Goal: Task Accomplishment & Management: Manage account settings

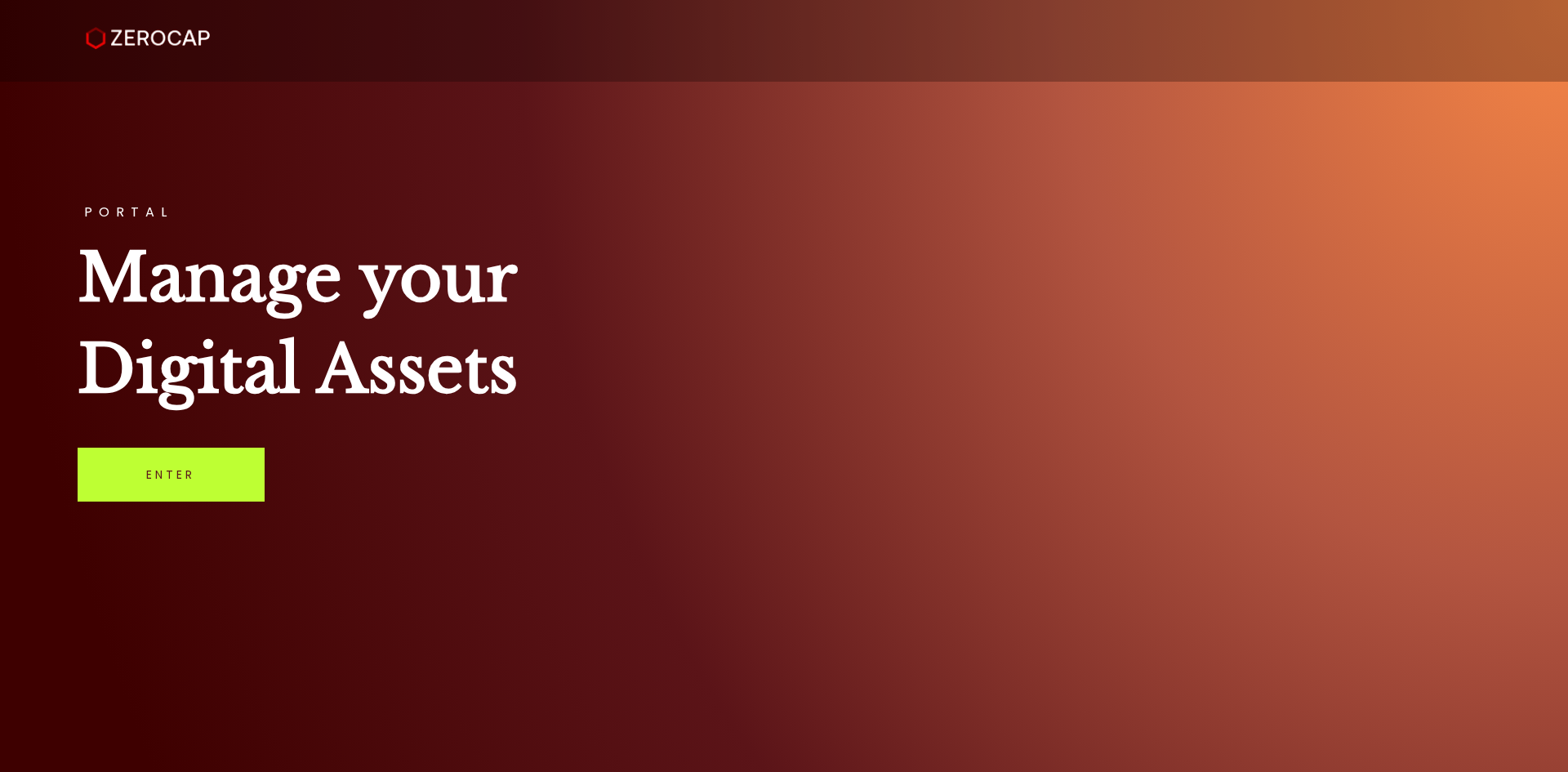
click at [195, 456] on link "Enter" at bounding box center [171, 474] width 187 height 54
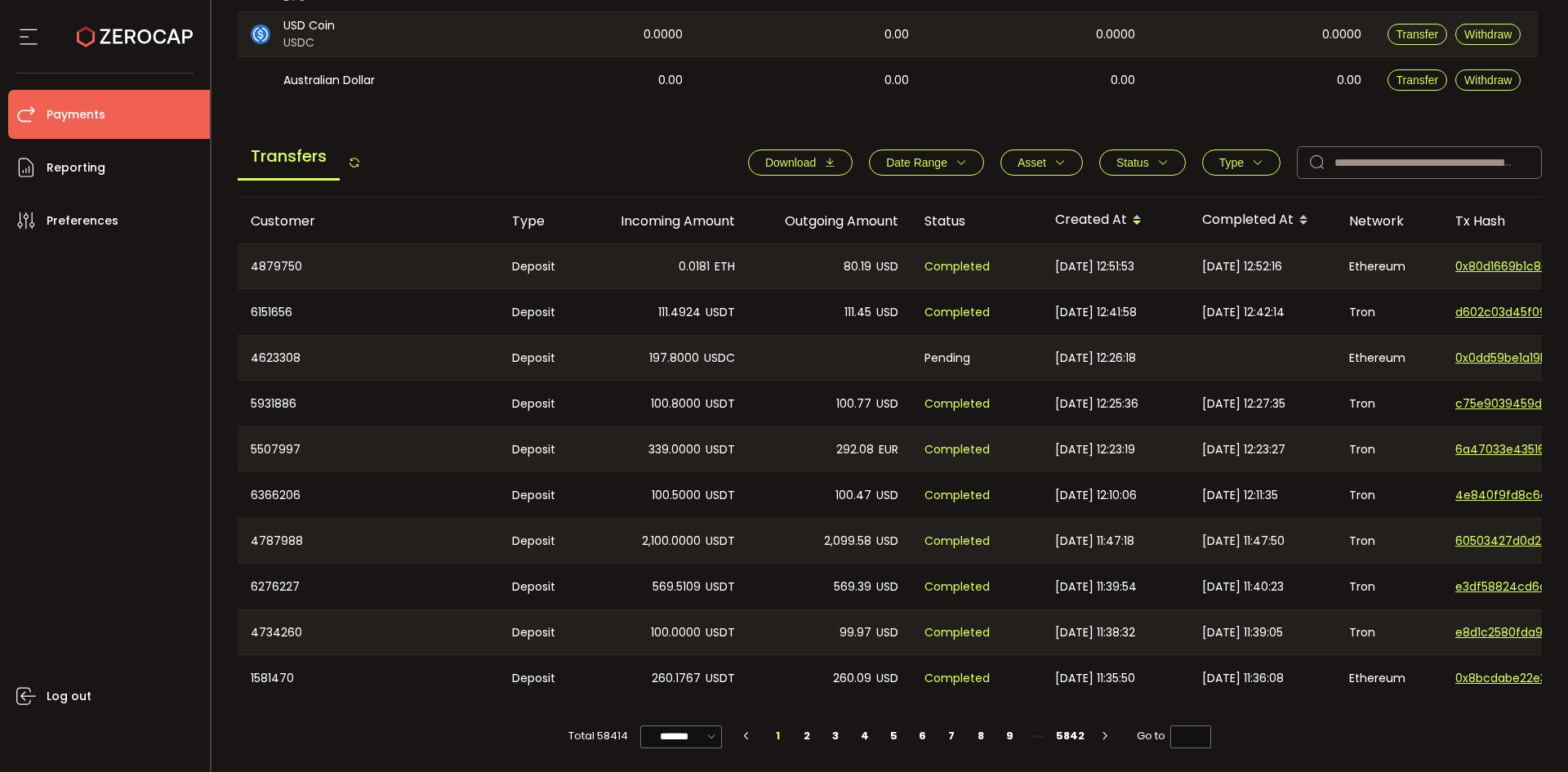
scroll to position [506, 0]
click at [1353, 161] on input "text" at bounding box center [1419, 163] width 245 height 33
paste input "*******"
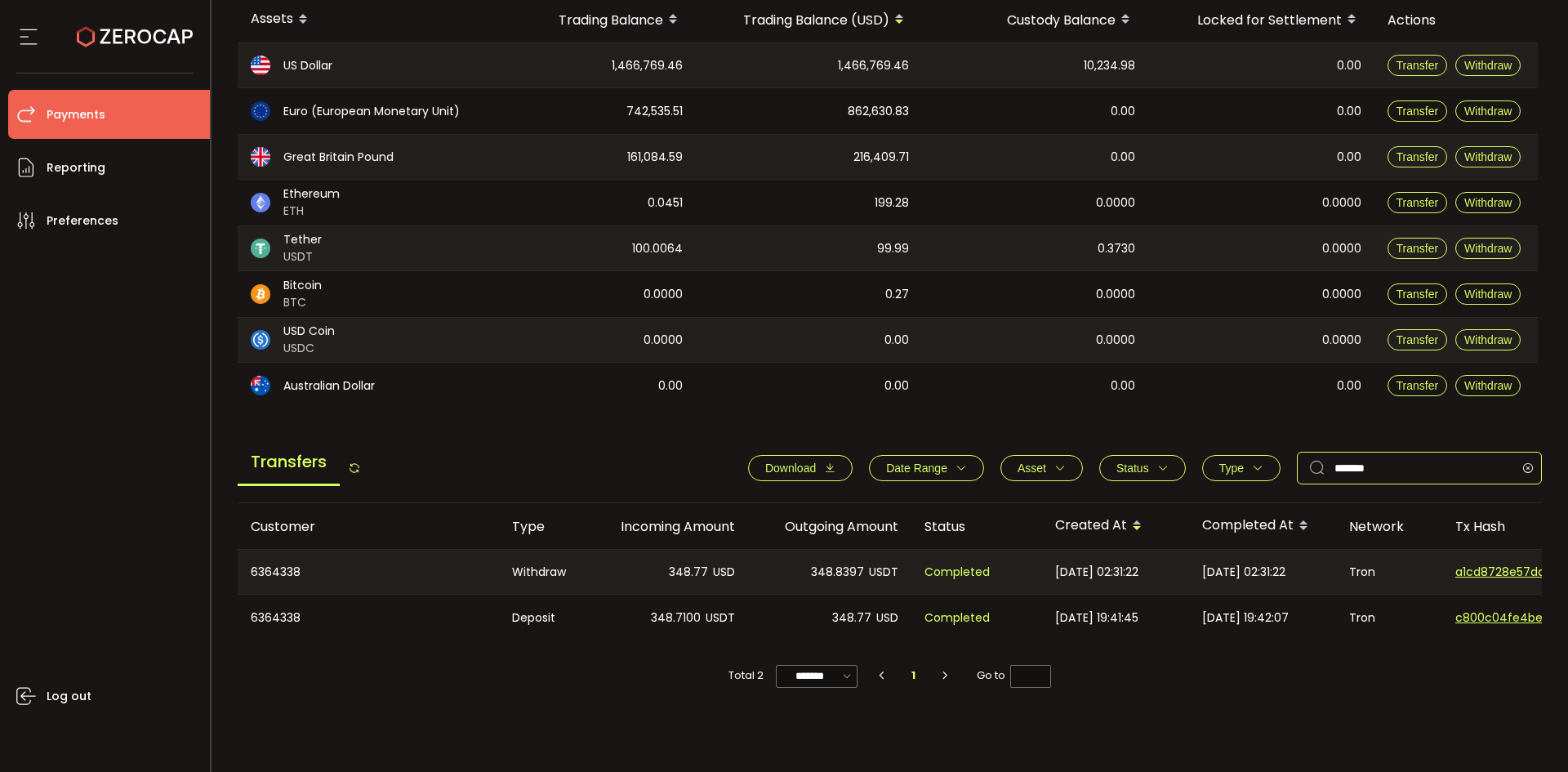
scroll to position [223, 0]
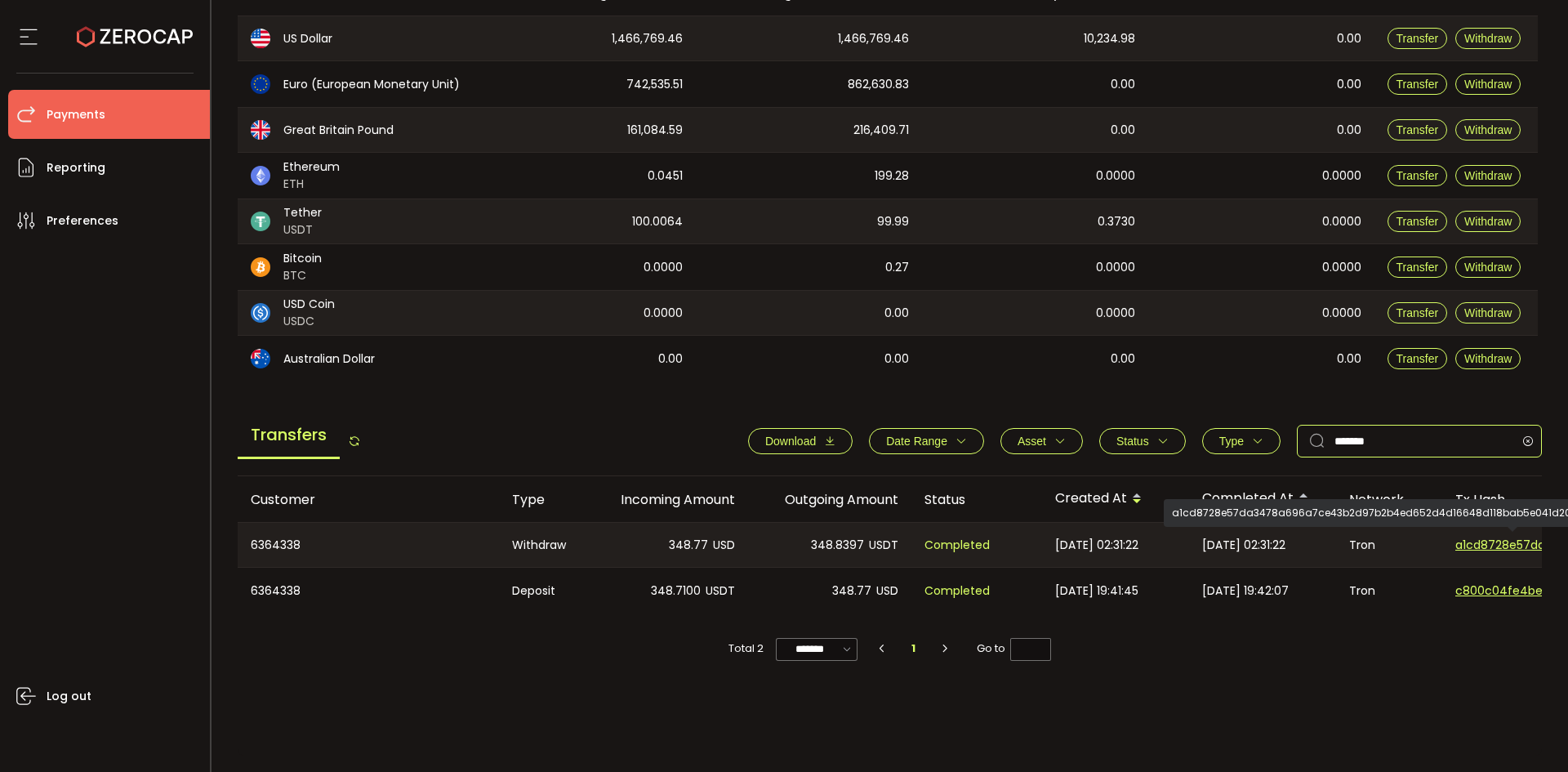
type input "*******"
click at [1472, 538] on span "a1cd8728e57da3478a696a7ce43b2d97b2b4ed652d4d16648d118bab5e041d20" at bounding box center [1512, 545] width 114 height 17
click at [1481, 541] on span "a1cd8728e57da3478a696a7ce43b2d97b2b4ed652d4d16648d118bab5e041d20" at bounding box center [1512, 545] width 114 height 17
click at [1483, 544] on span "a1cd8728e57da3478a696a7ce43b2d97b2b4ed652d4d16648d118bab5e041d20" at bounding box center [1512, 545] width 114 height 17
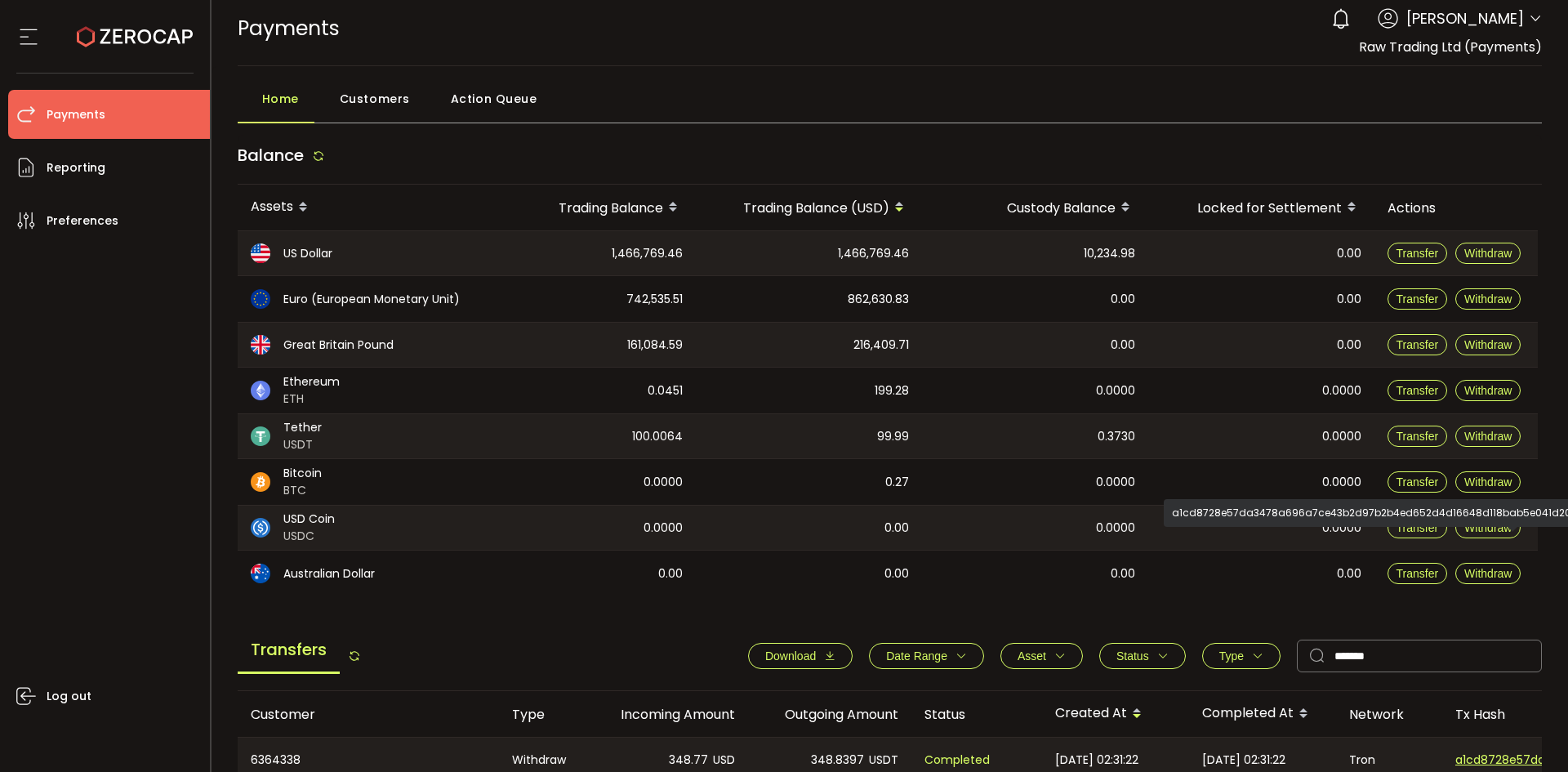
scroll to position [0, 0]
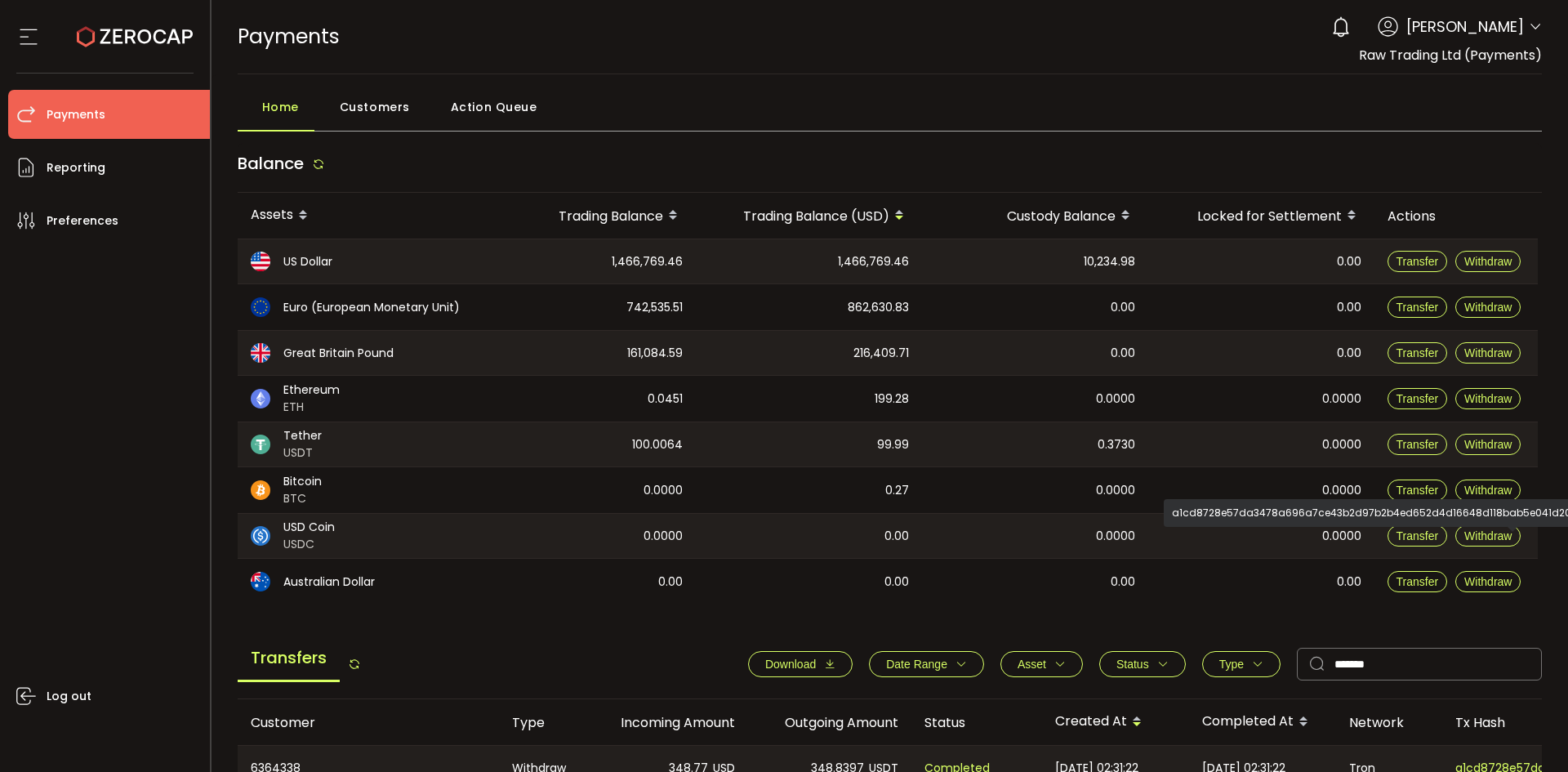
click at [1529, 16] on div "0 [PERSON_NAME] Account Raw Trading Ltd (Payments) (dcf236) Capital Point Tradi…" at bounding box center [1432, 27] width 219 height 36
click at [1529, 27] on icon at bounding box center [1535, 27] width 13 height 13
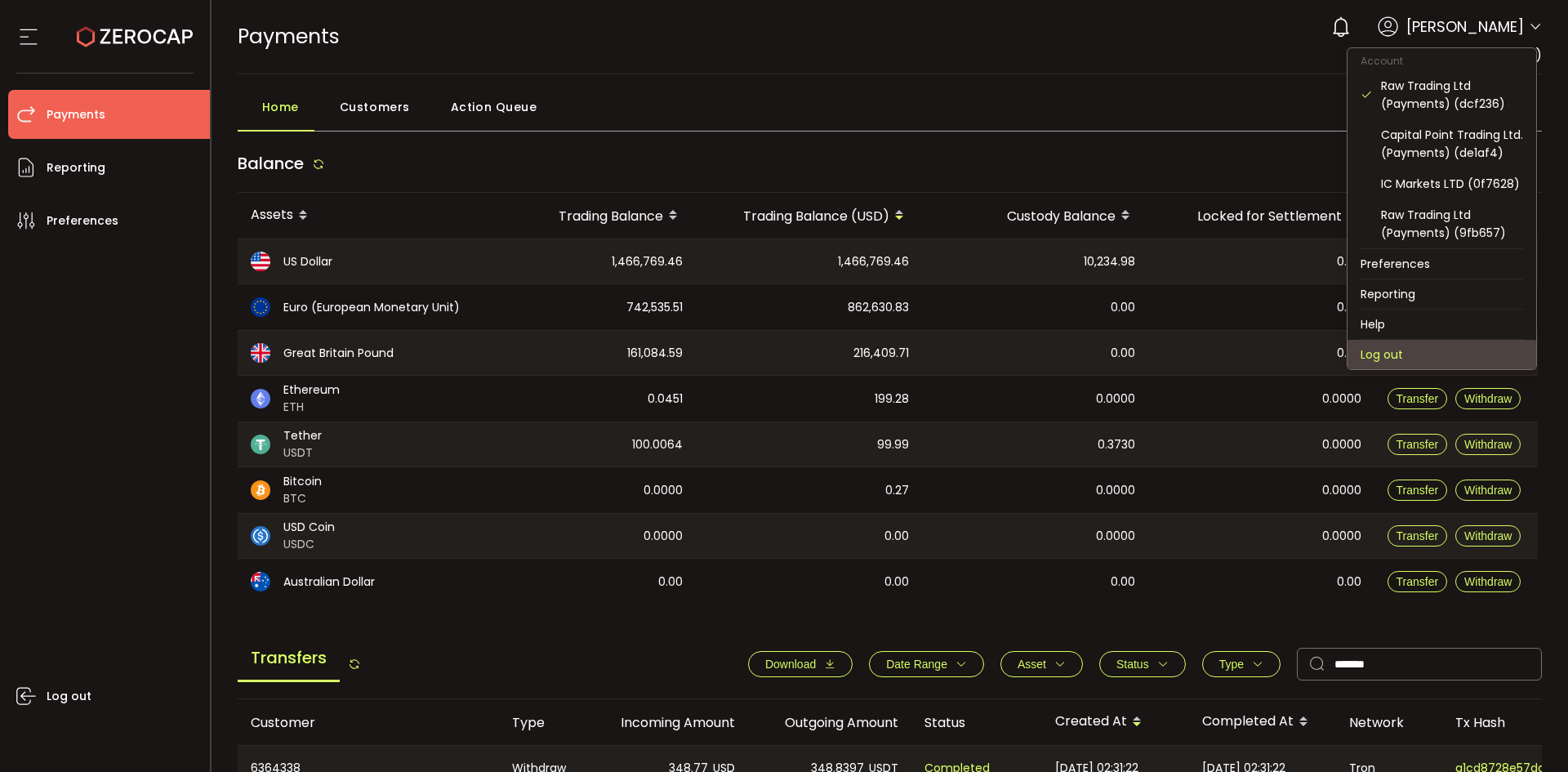
click at [1409, 352] on li "Log out" at bounding box center [1441, 355] width 189 height 29
